Goal: Task Accomplishment & Management: Use online tool/utility

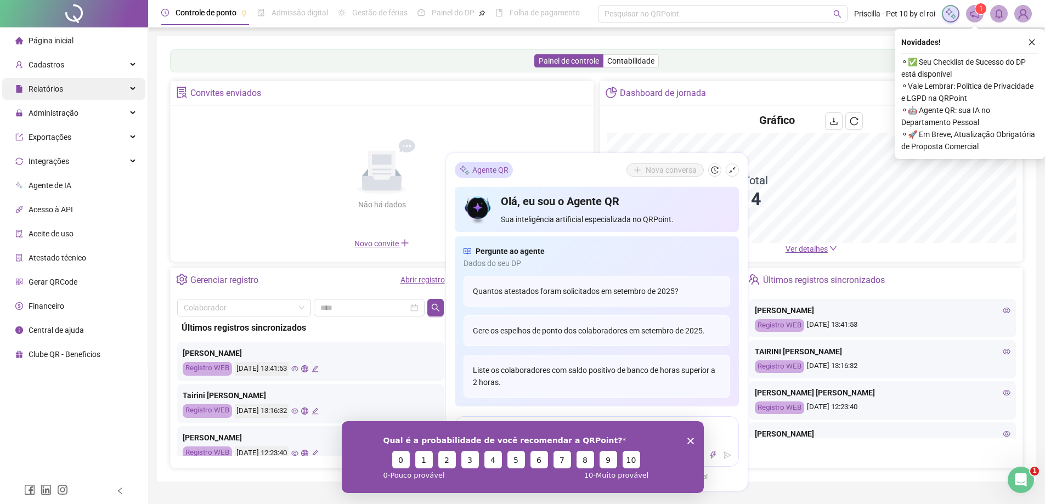
click at [49, 86] on span "Relatórios" at bounding box center [46, 88] width 35 height 9
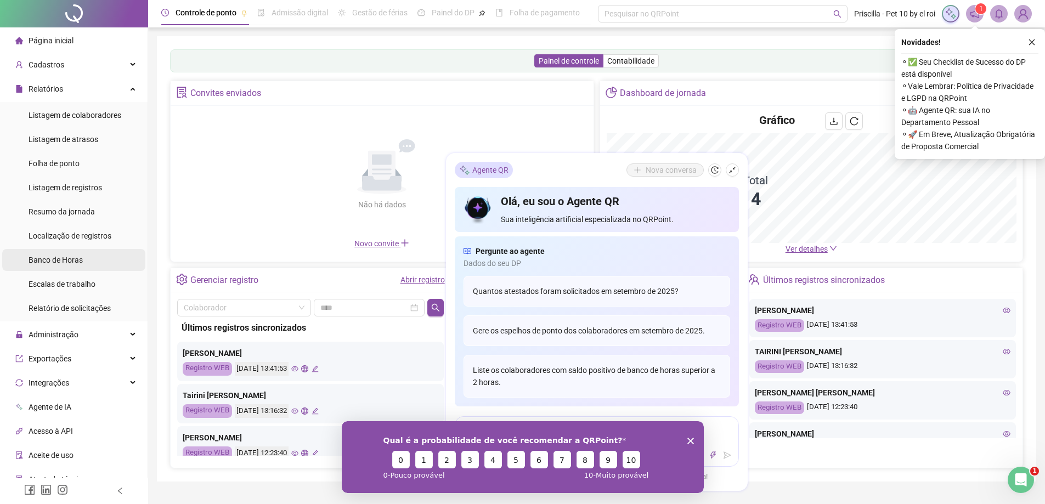
click at [56, 249] on div "Banco de Horas" at bounding box center [56, 260] width 54 height 22
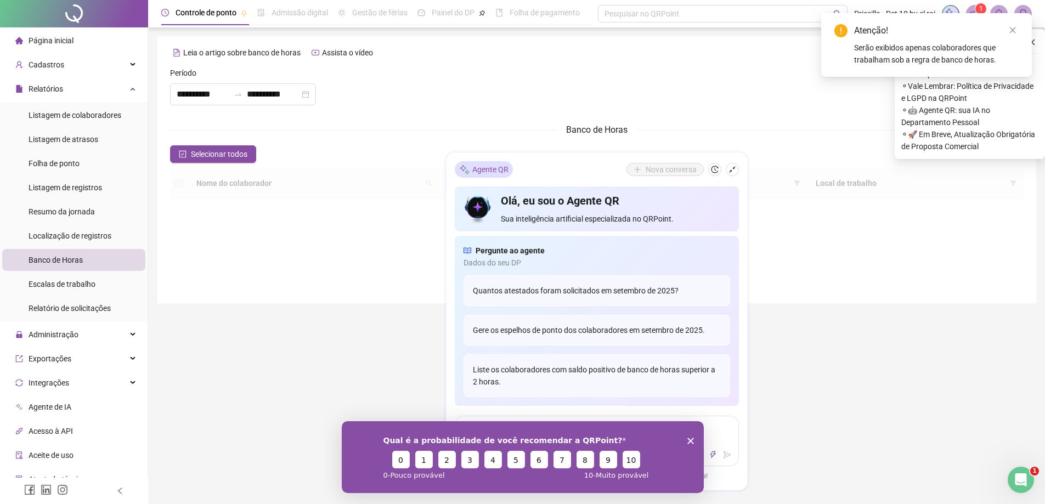
type input "**********"
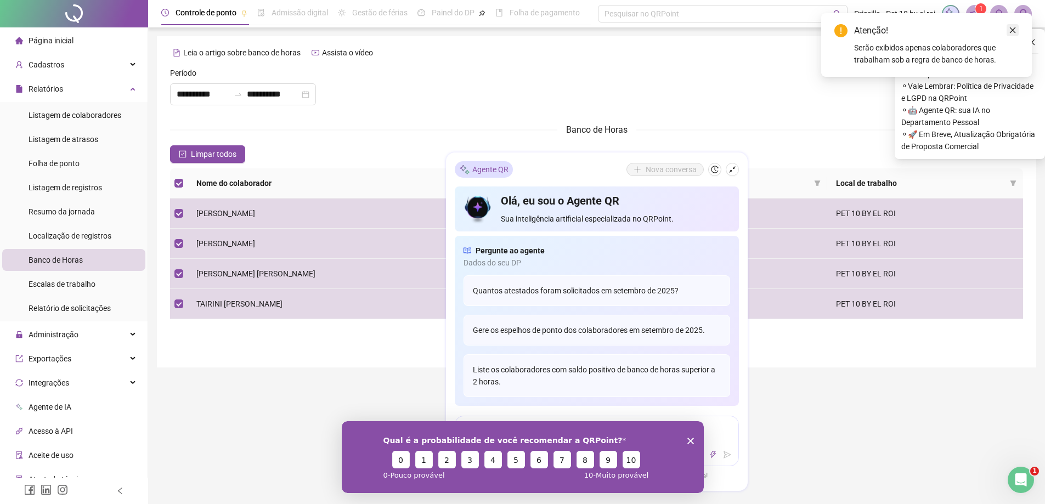
click at [1013, 30] on icon "close" at bounding box center [1013, 30] width 8 height 8
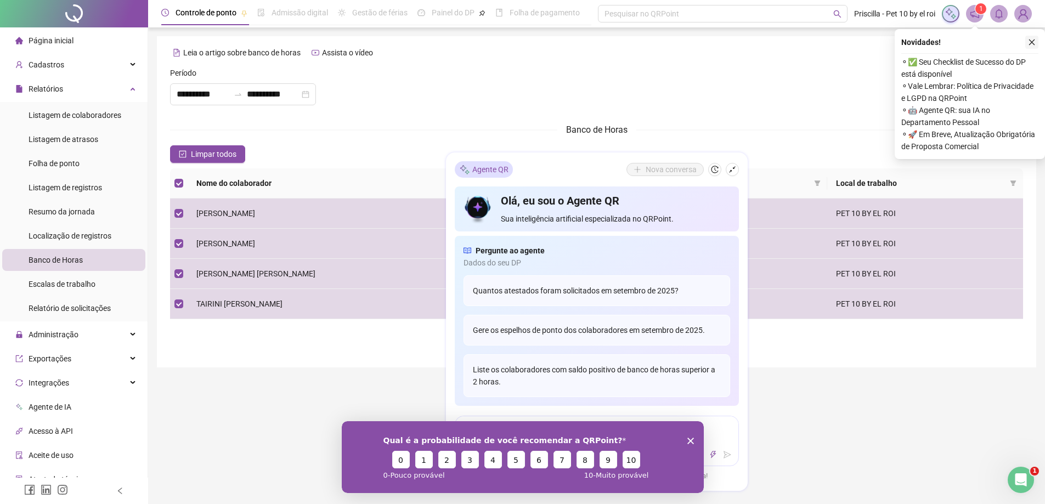
click at [1031, 43] on icon "close" at bounding box center [1032, 42] width 6 height 6
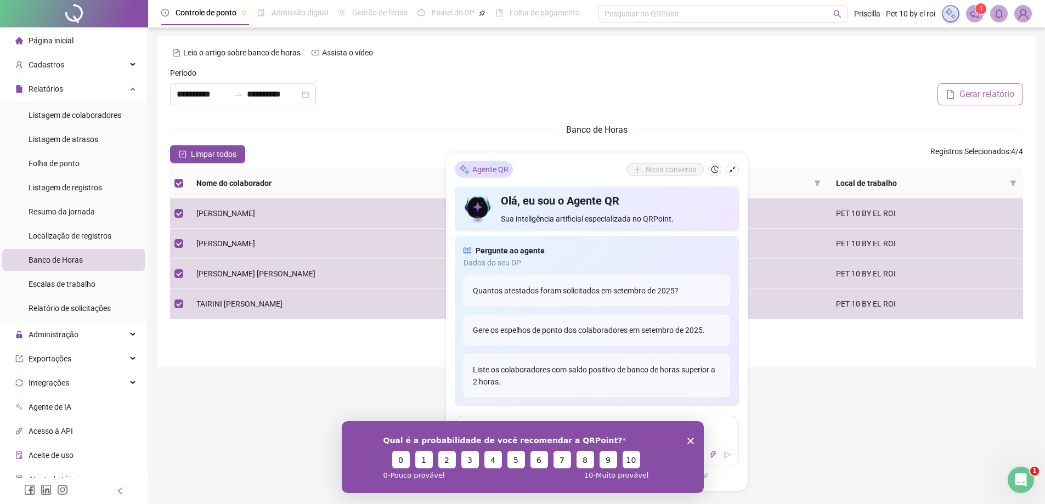
click at [996, 91] on span "Gerar relatório" at bounding box center [986, 94] width 55 height 13
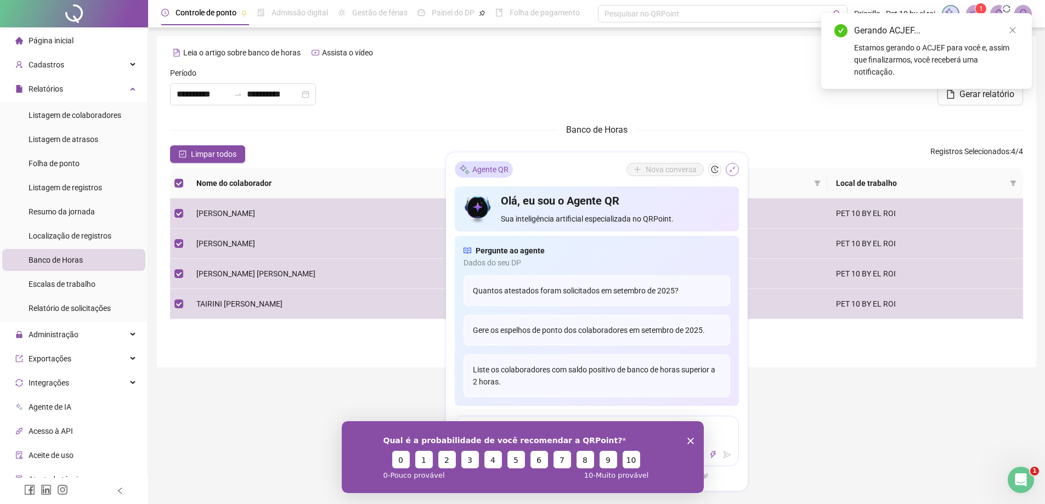
click at [730, 171] on icon "shrink" at bounding box center [732, 170] width 7 height 7
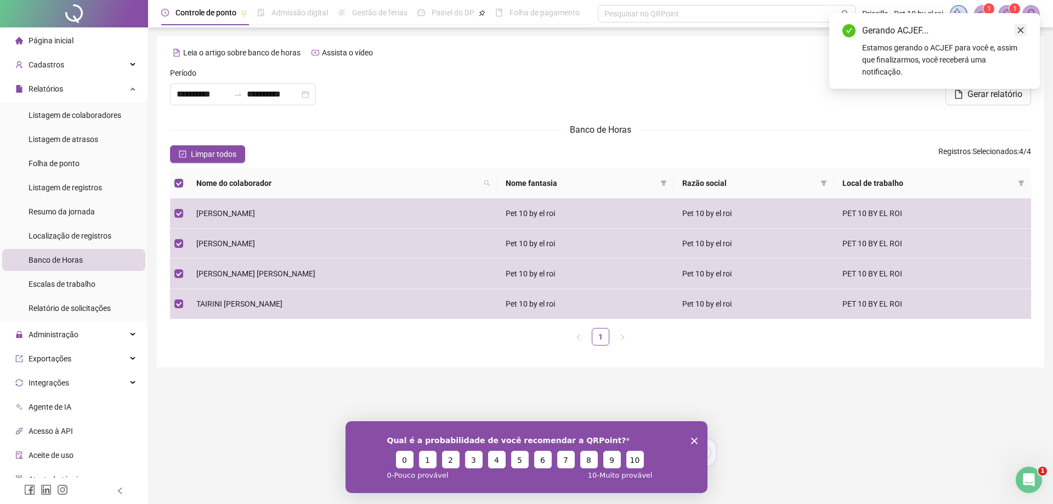
click at [1019, 32] on icon "close" at bounding box center [1021, 30] width 6 height 6
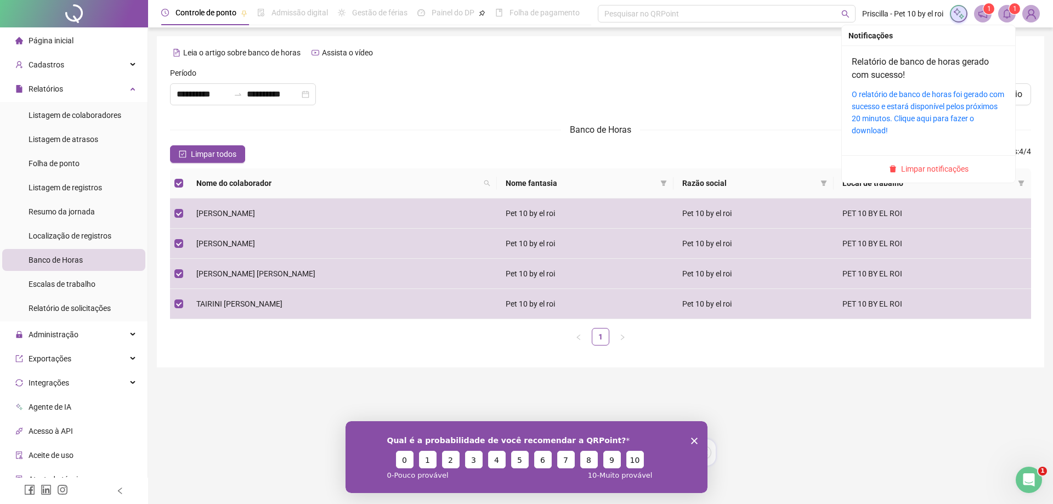
click at [1009, 12] on icon "bell" at bounding box center [1007, 14] width 10 height 10
click at [896, 107] on link "O relatório de banco de horas foi gerado com sucesso e estará disponível pelos …" at bounding box center [928, 112] width 152 height 45
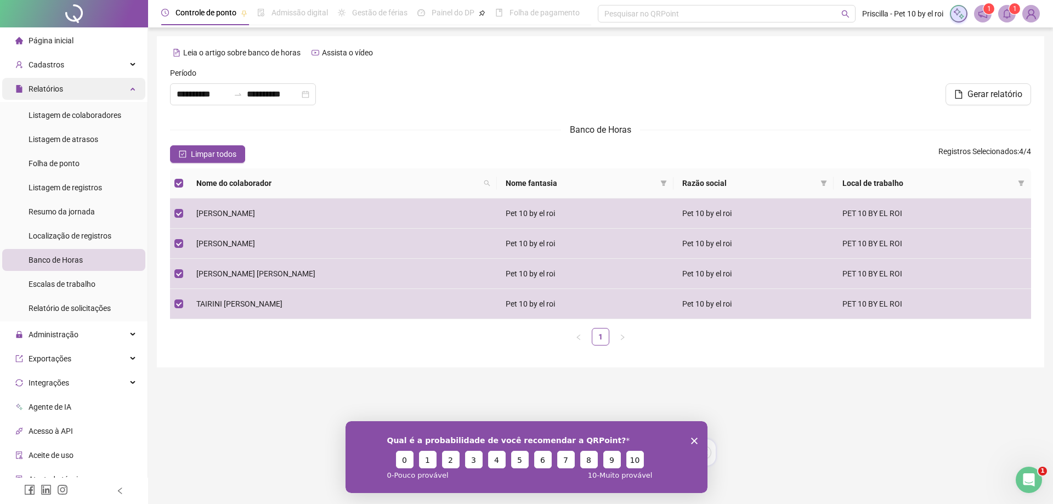
click at [45, 84] on span "Relatórios" at bounding box center [46, 88] width 35 height 9
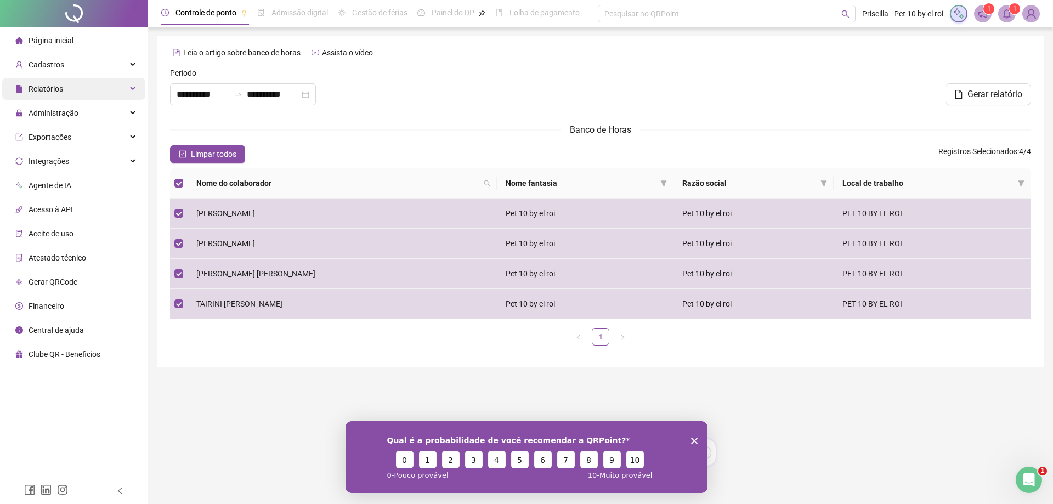
click at [48, 90] on span "Relatórios" at bounding box center [46, 88] width 35 height 9
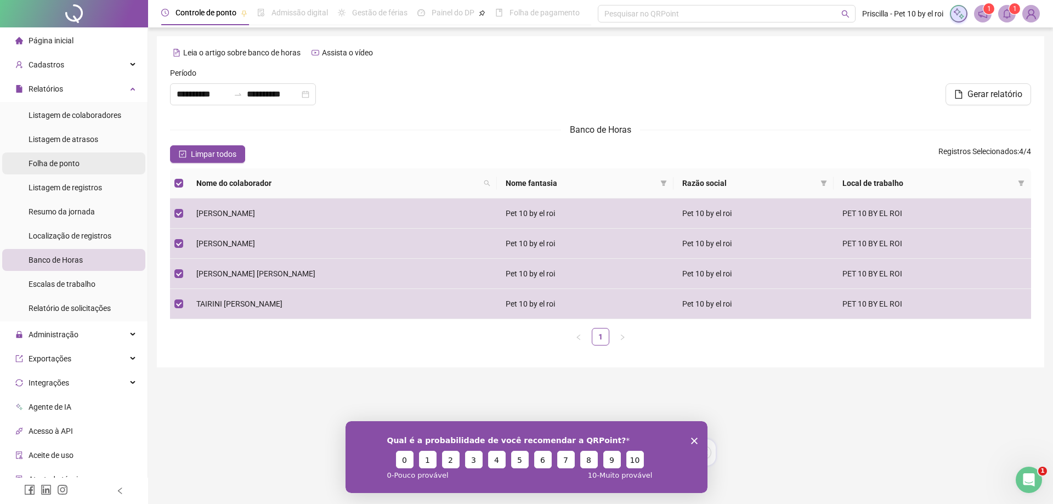
click at [61, 165] on span "Folha de ponto" at bounding box center [54, 163] width 51 height 9
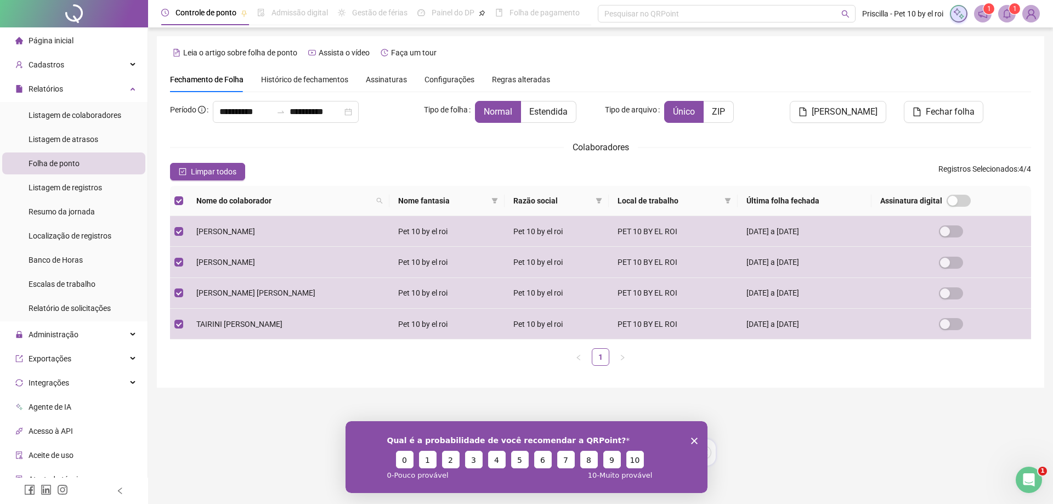
click at [77, 164] on span "Folha de ponto" at bounding box center [54, 163] width 51 height 9
click at [852, 113] on span "[PERSON_NAME]" at bounding box center [845, 111] width 66 height 13
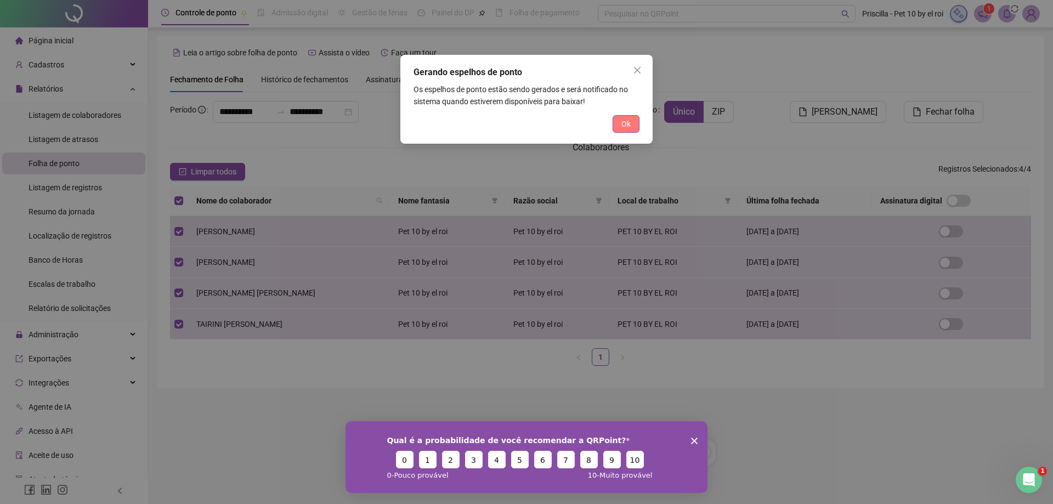
drag, startPoint x: 634, startPoint y: 128, endPoint x: 645, endPoint y: 106, distance: 24.5
click at [634, 128] on button "Ok" at bounding box center [626, 124] width 27 height 18
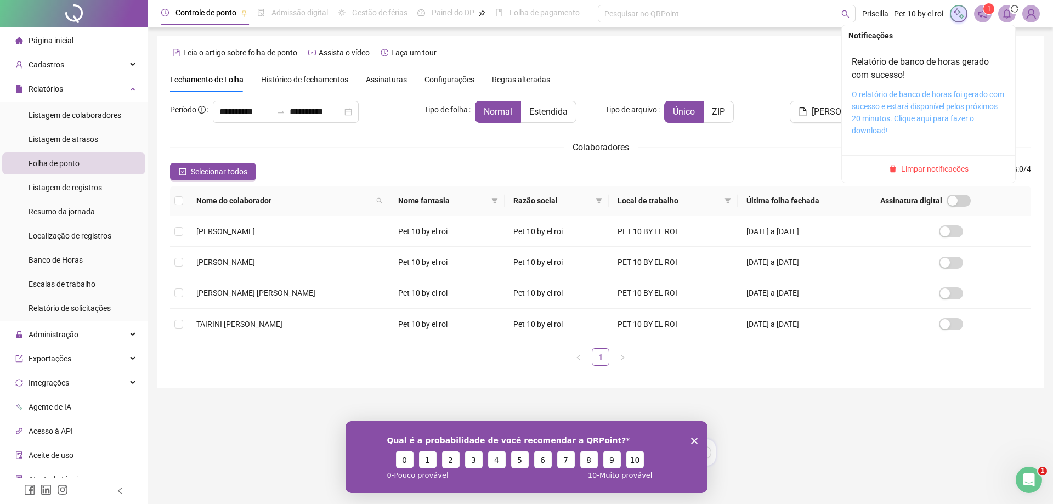
click at [924, 106] on link "O relatório de banco de horas foi gerado com sucesso e estará disponível pelos …" at bounding box center [928, 112] width 152 height 45
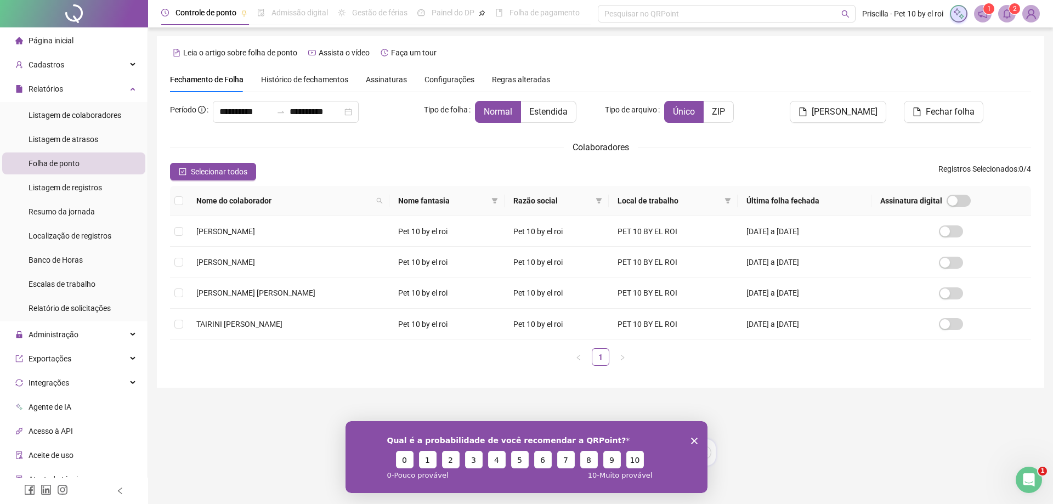
click at [44, 161] on span "Folha de ponto" at bounding box center [54, 163] width 51 height 9
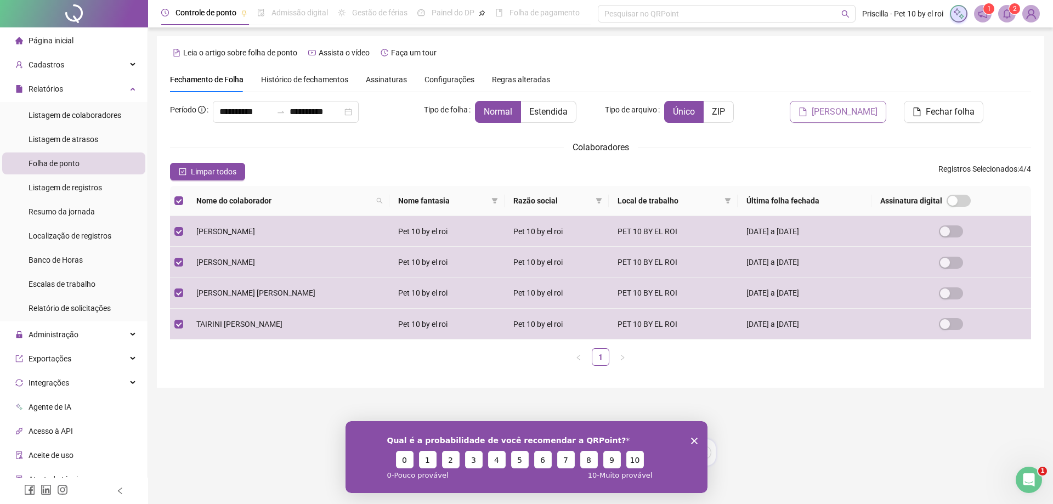
click at [855, 113] on span "[PERSON_NAME]" at bounding box center [845, 111] width 66 height 13
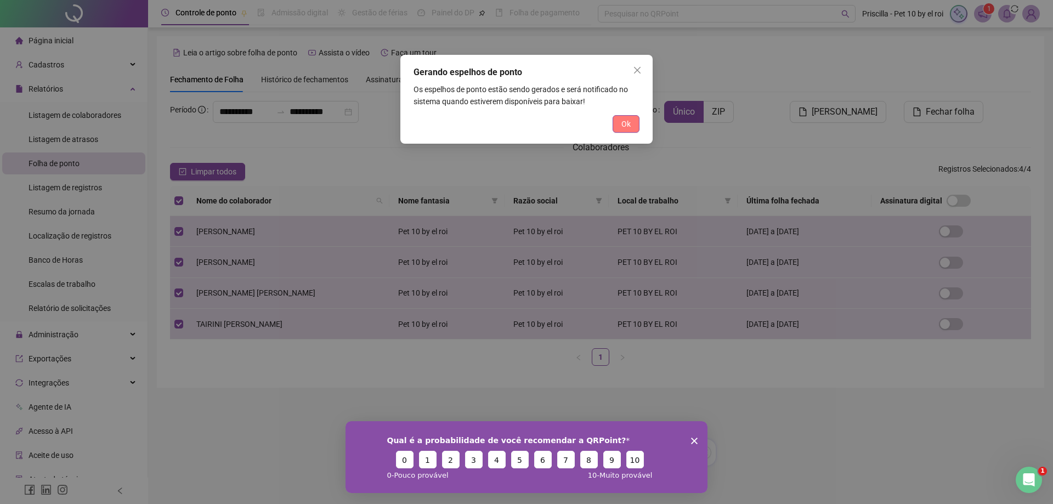
click at [625, 123] on span "Ok" at bounding box center [625, 124] width 9 height 12
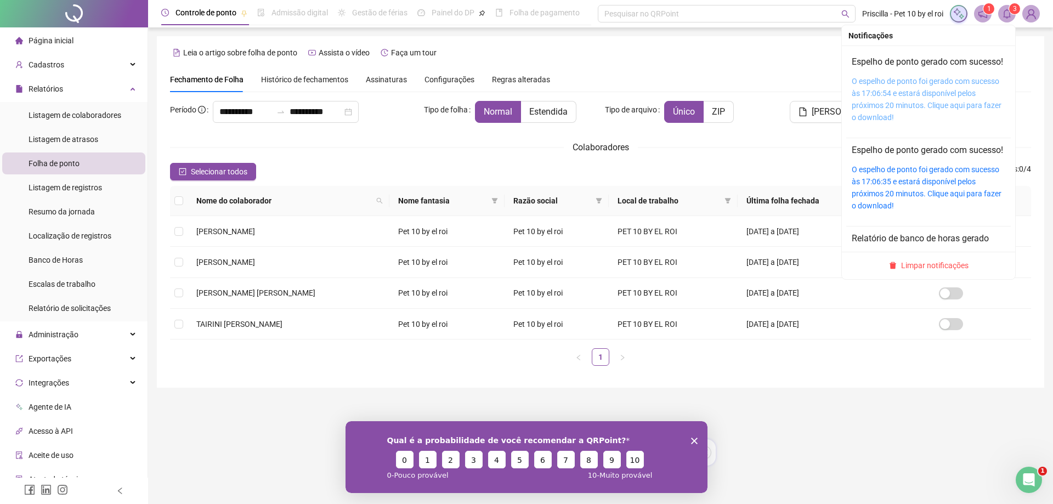
click at [905, 107] on link "O espelho de ponto foi gerado com sucesso às 17:06:54 e estará disponível pelos…" at bounding box center [927, 99] width 150 height 45
